Goal: Task Accomplishment & Management: Manage account settings

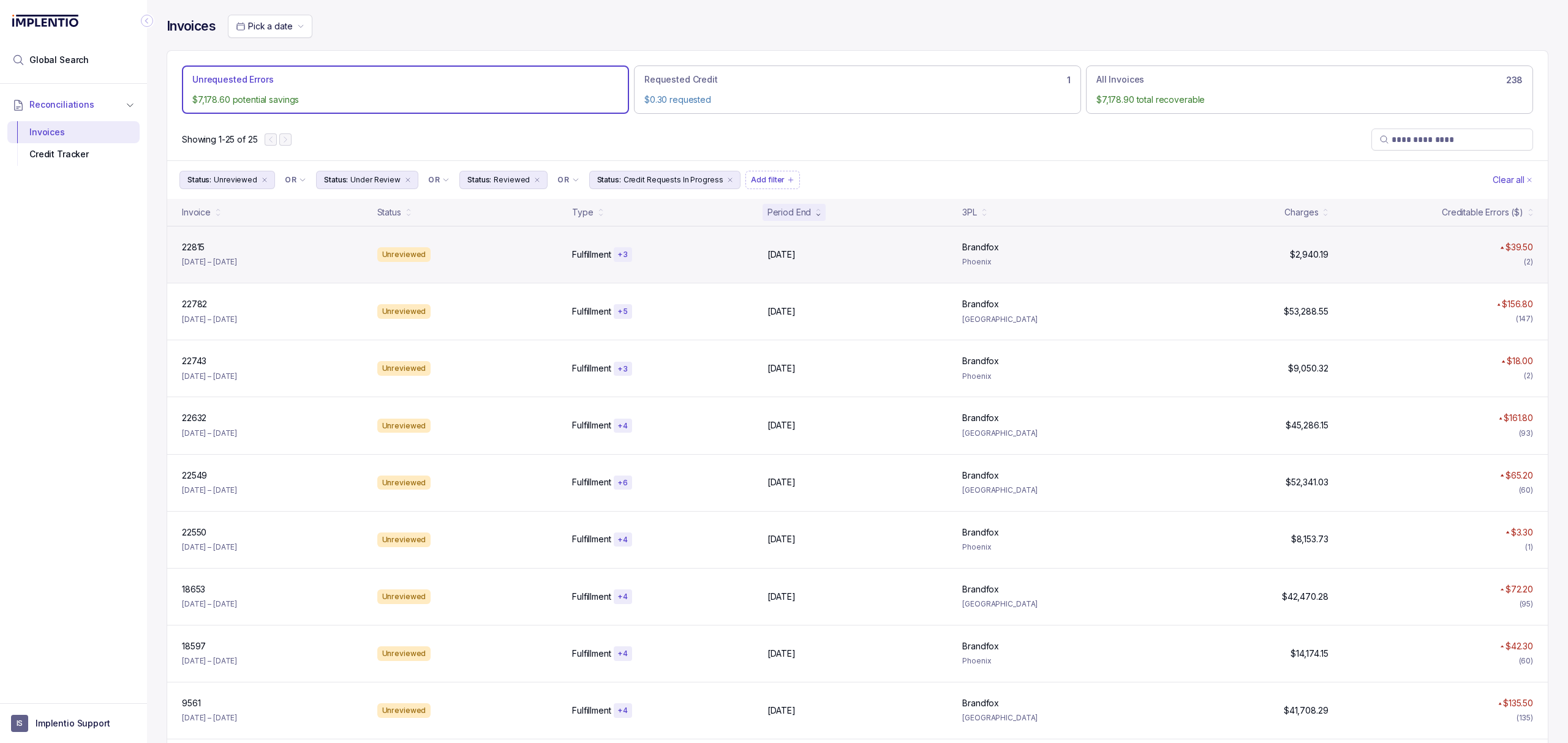
click at [196, 256] on div "22815 22815 [DATE] – [DATE]" at bounding box center [272, 254] width 191 height 27
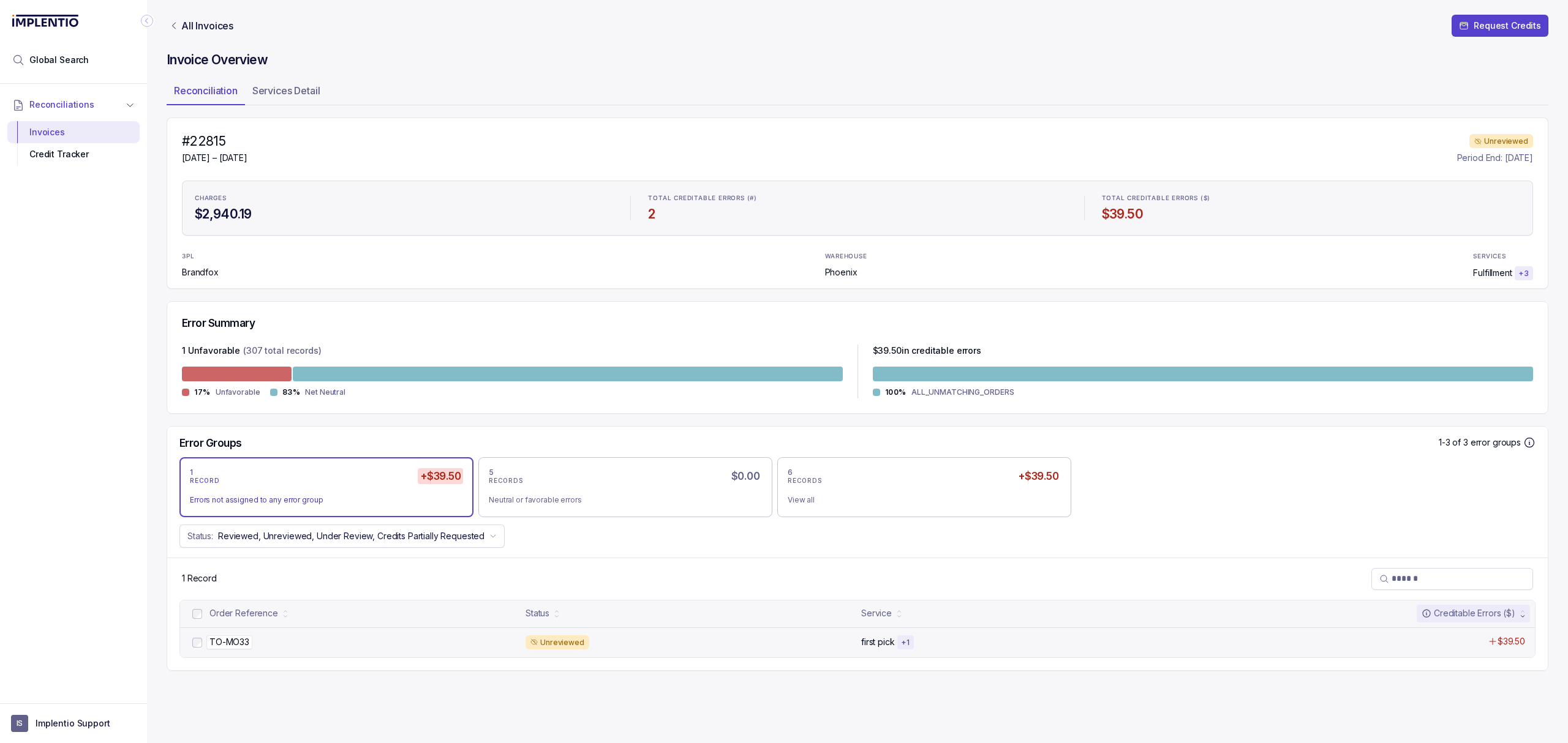
click at [245, 644] on p "TO-MO33" at bounding box center [230, 642] width 46 height 14
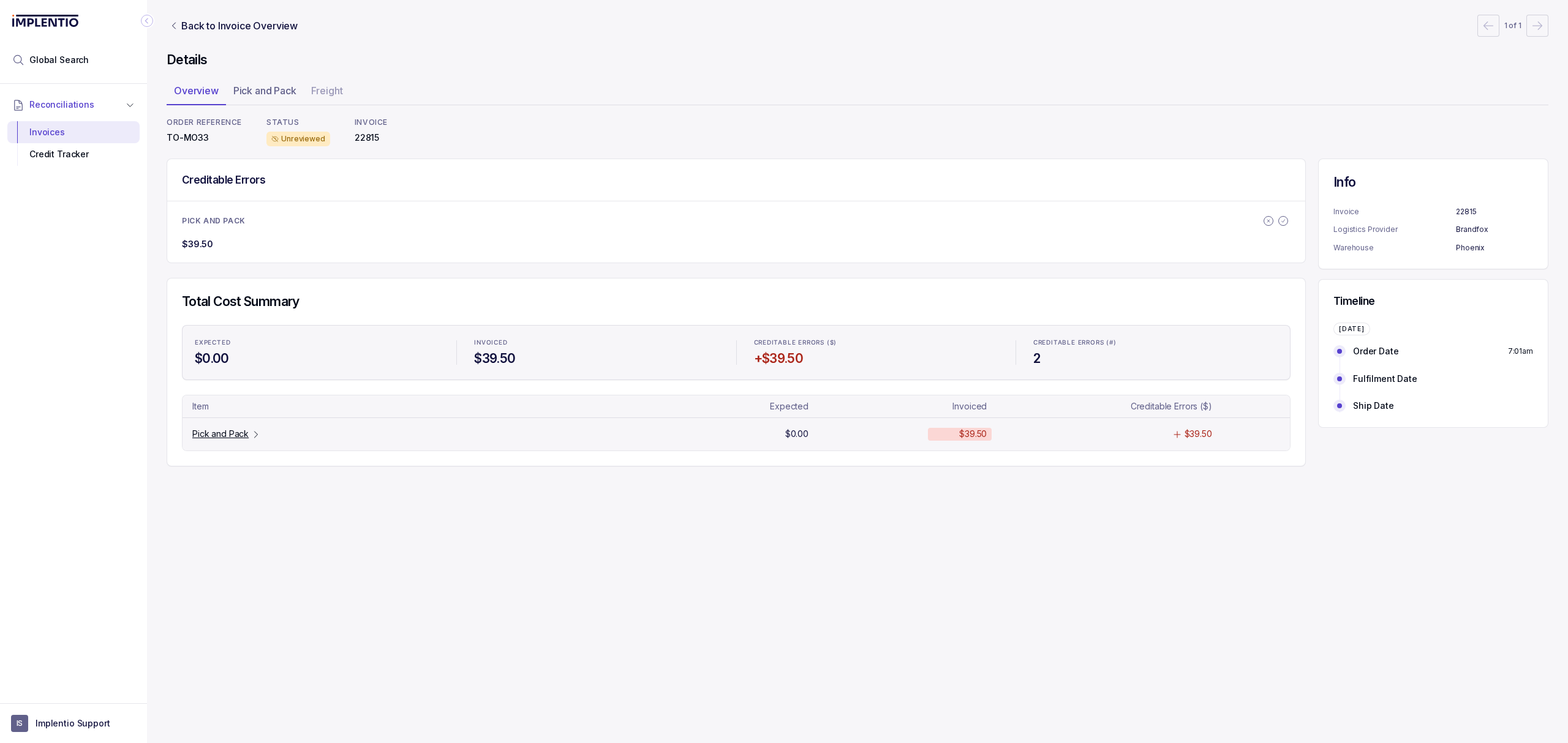
click at [210, 436] on p "Pick and Pack" at bounding box center [220, 433] width 56 height 12
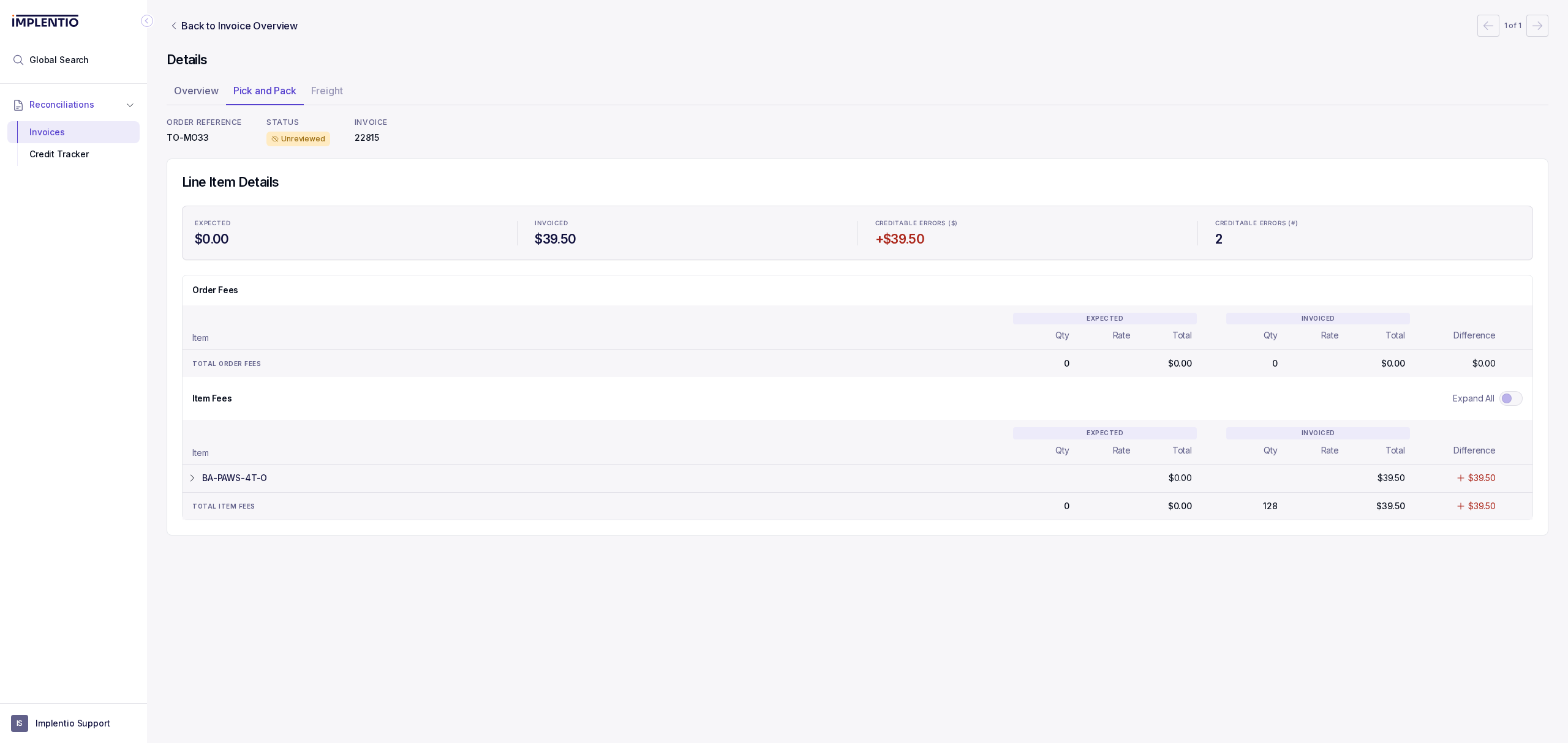
click at [214, 473] on tr "BA-PAWS-4T-O $0.00 $0.00 $39.50 $39.50 $39.50 $39.50" at bounding box center [858, 478] width 1350 height 28
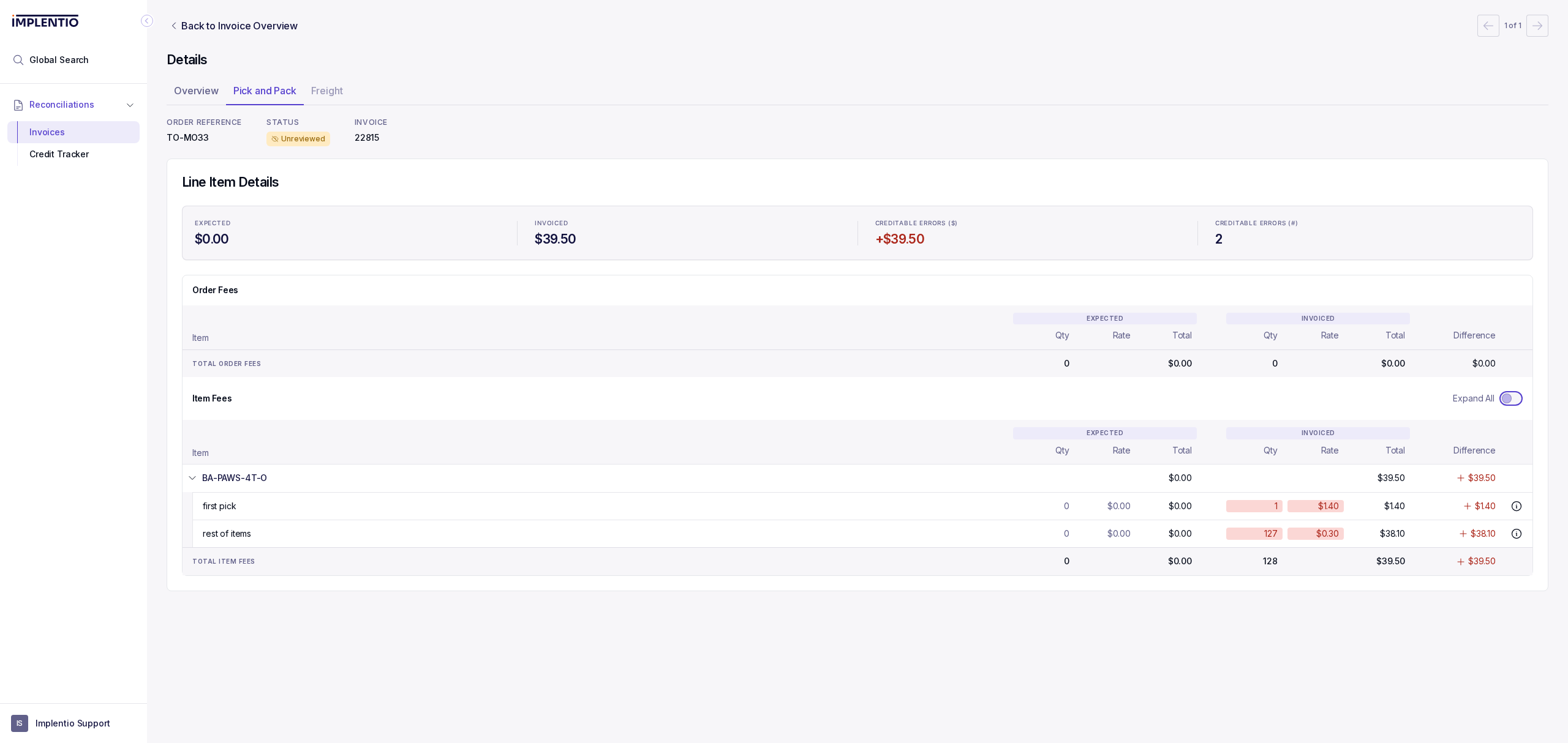
click at [1507, 404] on span "Toggle Expand All" at bounding box center [1506, 398] width 10 height 10
click at [68, 156] on div "Credit Tracker" at bounding box center [74, 154] width 113 height 22
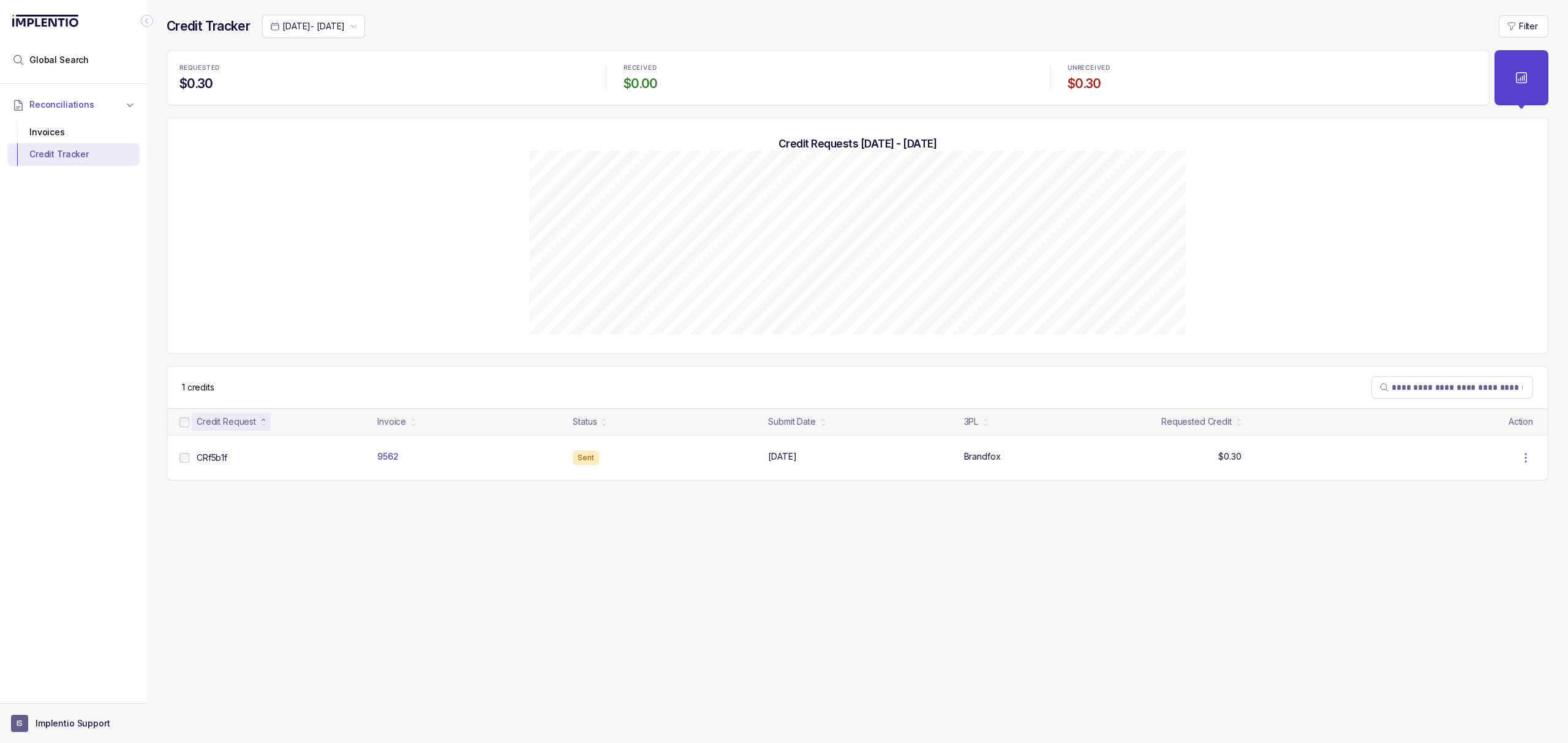
click at [87, 723] on p "Implentio Support" at bounding box center [73, 723] width 75 height 12
click at [48, 694] on p "Logout" at bounding box center [81, 696] width 101 height 12
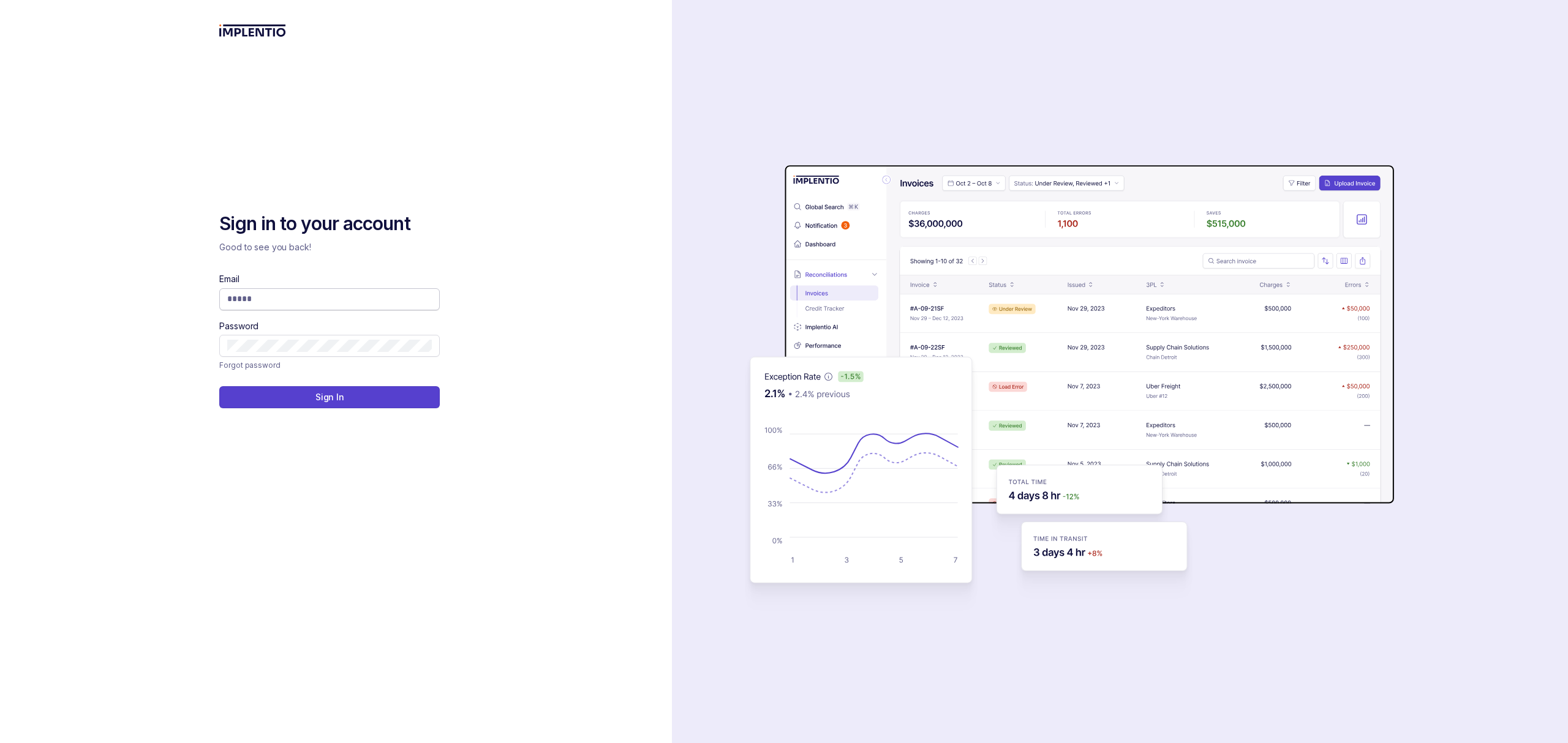
click at [281, 304] on input "Email" at bounding box center [329, 298] width 205 height 12
type input "**********"
